Goal: Information Seeking & Learning: Check status

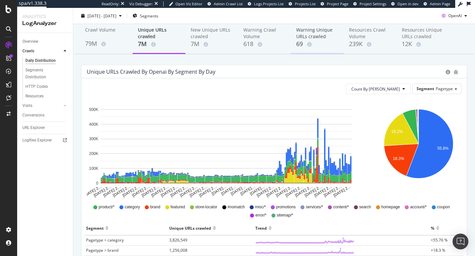
scroll to position [34, 0]
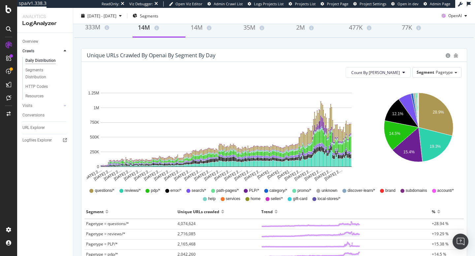
scroll to position [44, 0]
